Goal: Task Accomplishment & Management: Manage account settings

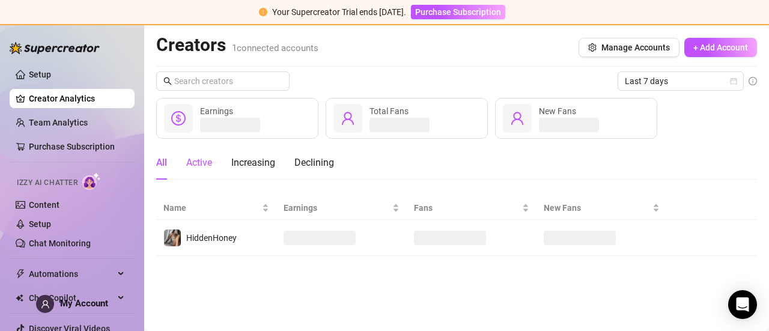
click at [202, 163] on div "Active" at bounding box center [199, 163] width 26 height 14
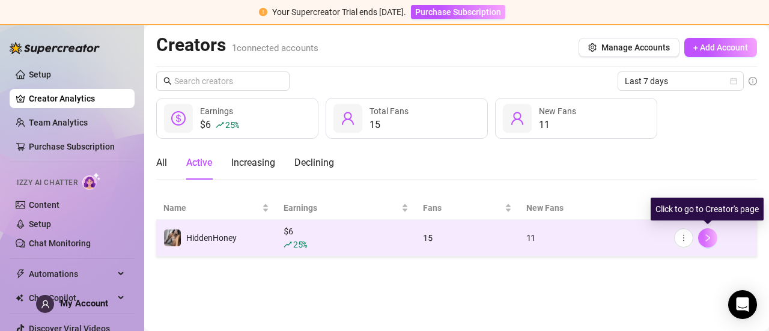
click at [706, 240] on icon "right" at bounding box center [708, 238] width 8 height 8
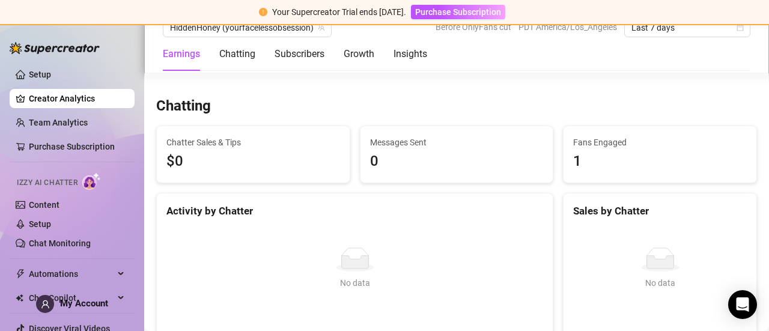
scroll to position [386, 0]
click at [564, 167] on div "Fans Engaged 1" at bounding box center [660, 154] width 193 height 56
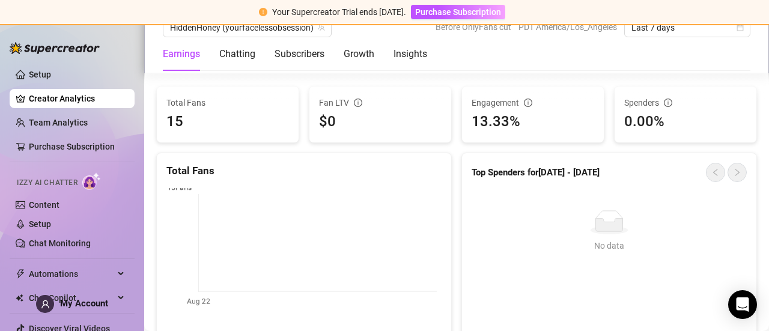
scroll to position [758, 0]
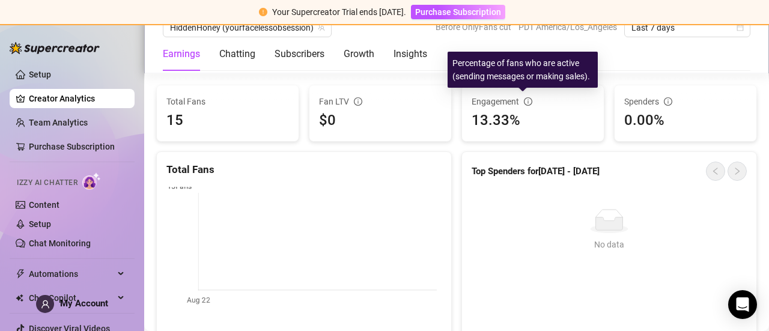
click at [524, 102] on icon "info-circle" at bounding box center [528, 101] width 8 height 8
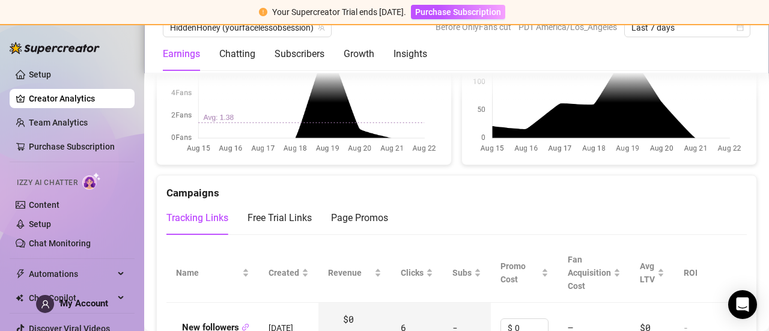
scroll to position [1275, 0]
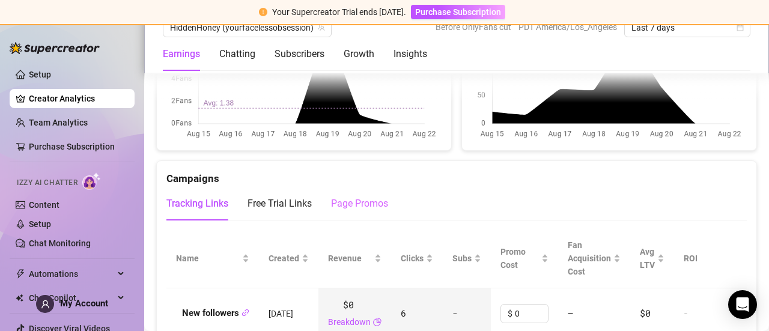
click at [343, 209] on div "Page Promos" at bounding box center [359, 204] width 57 height 34
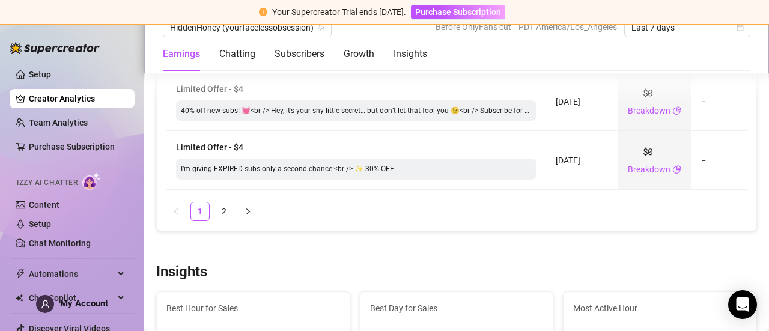
scroll to position [1958, 0]
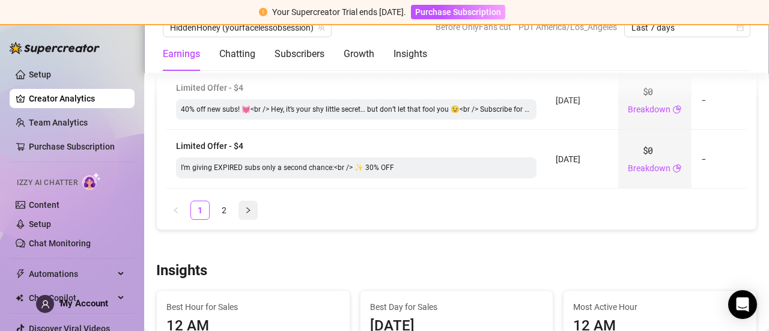
click at [246, 209] on button "button" at bounding box center [248, 210] width 19 height 19
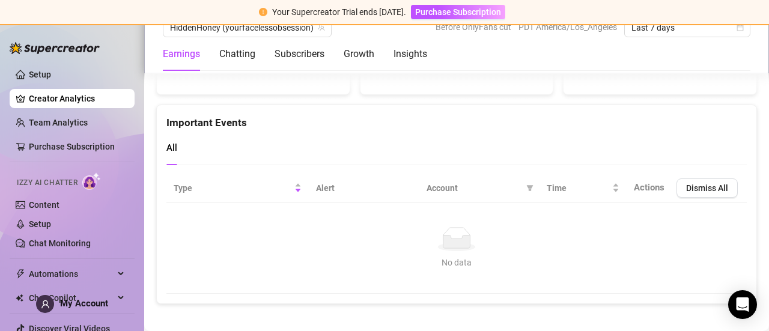
scroll to position [2723, 0]
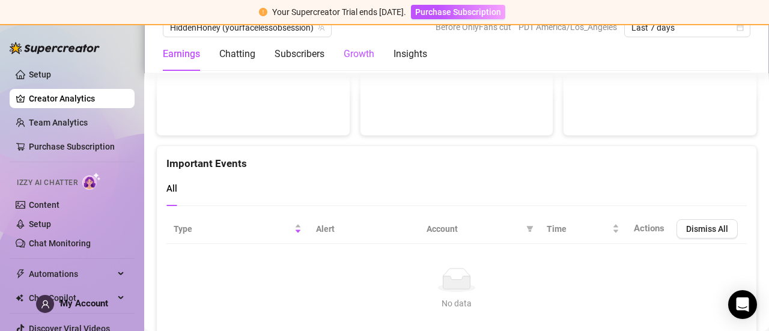
click at [346, 49] on div "Growth" at bounding box center [359, 54] width 31 height 14
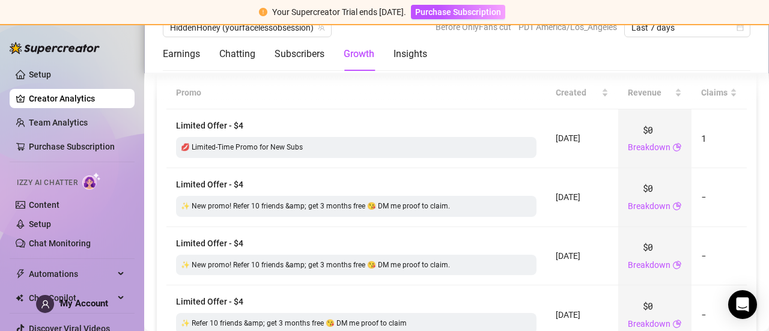
scroll to position [1066, 0]
